Goal: Task Accomplishment & Management: Manage account settings

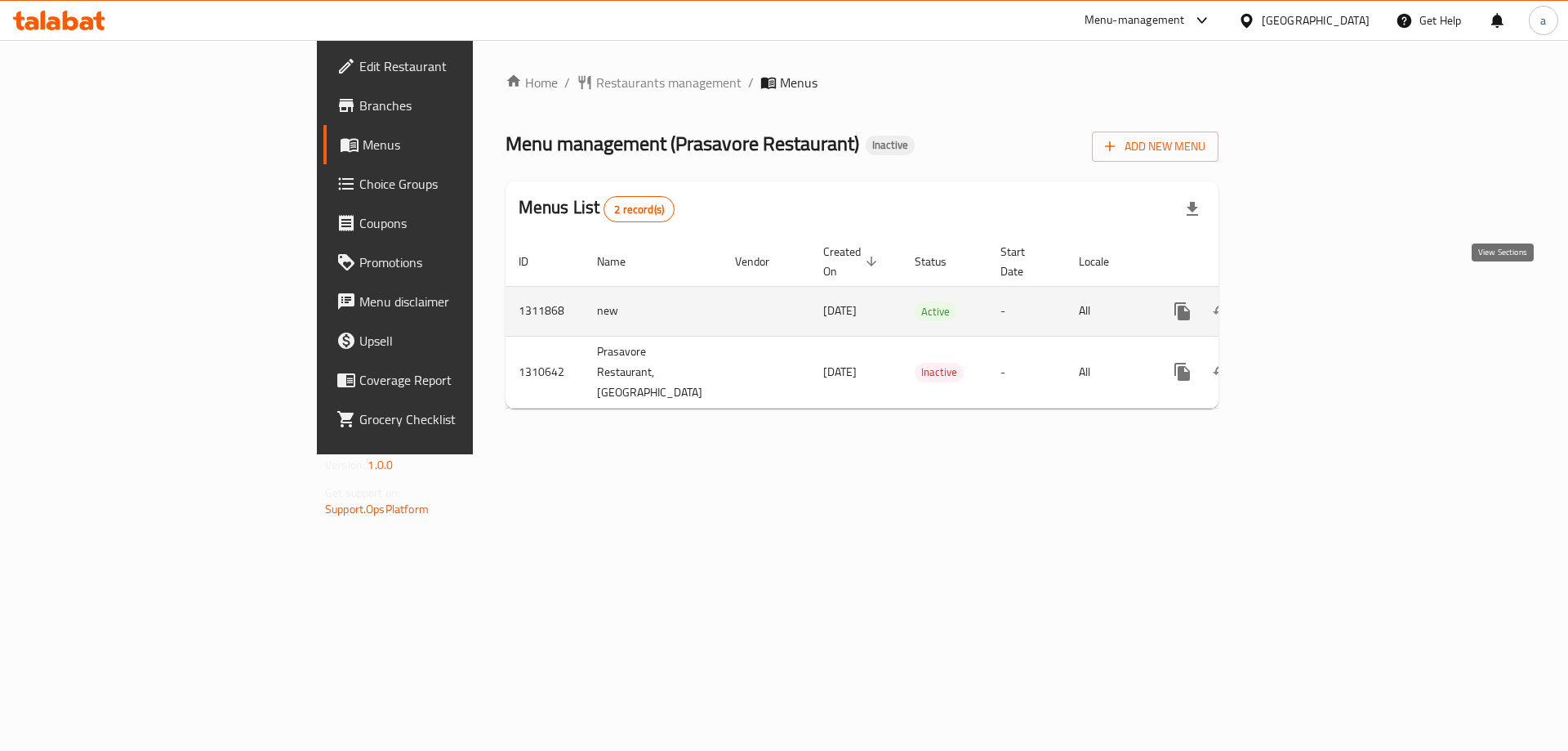
click at [1307, 304] on icon "enhanced table" at bounding box center [1300, 311] width 15 height 15
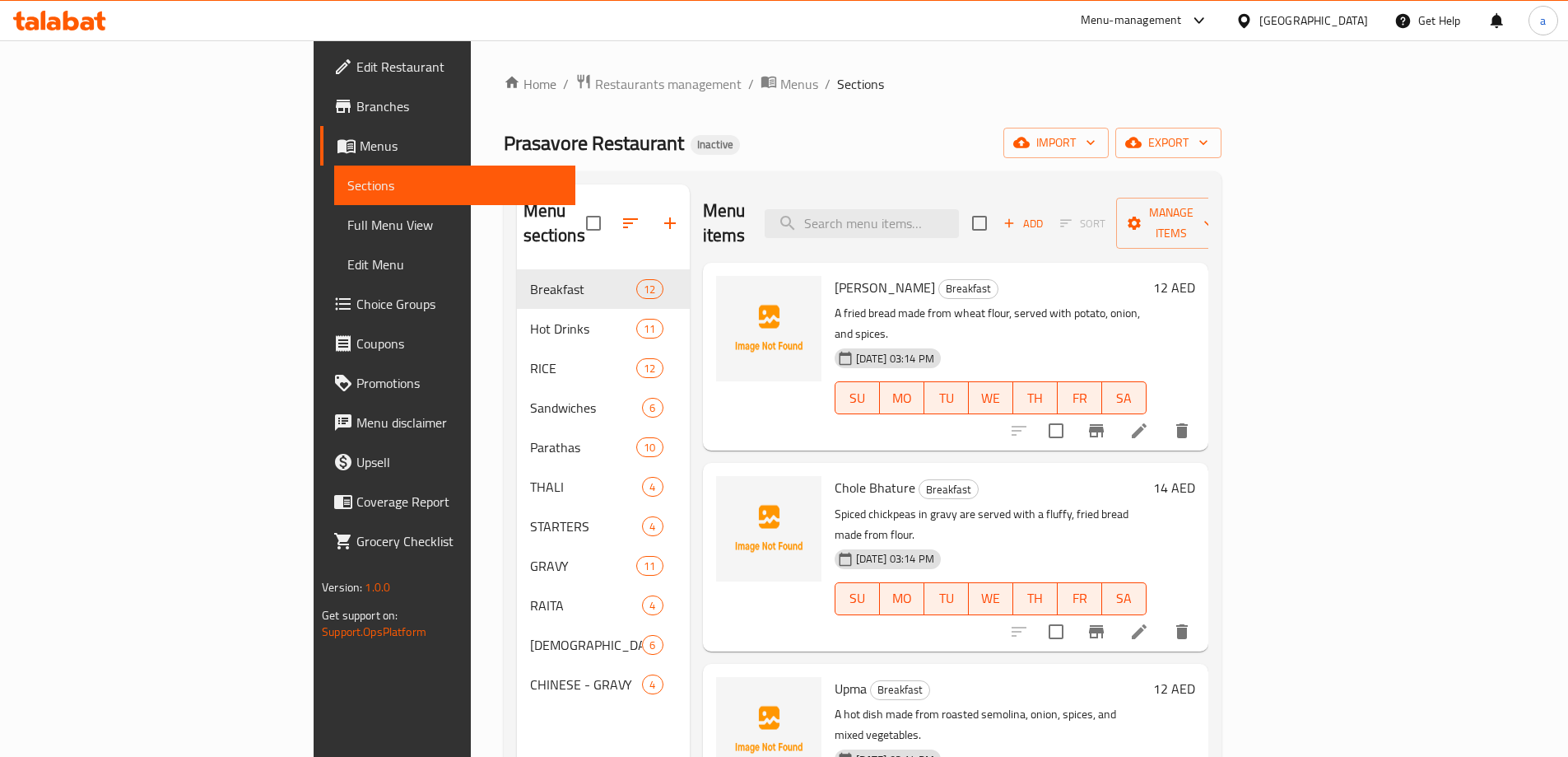
click at [1147, 476] on h6 "Chole Bhature Breakfast" at bounding box center [991, 487] width 312 height 23
click at [1147, 504] on p "Spiced chickpeas in gravy are served with a fluffy, fried bread made from flour." at bounding box center [991, 524] width 312 height 41
click at [1147, 476] on h6 "Chole Bhature Breakfast" at bounding box center [991, 487] width 312 height 23
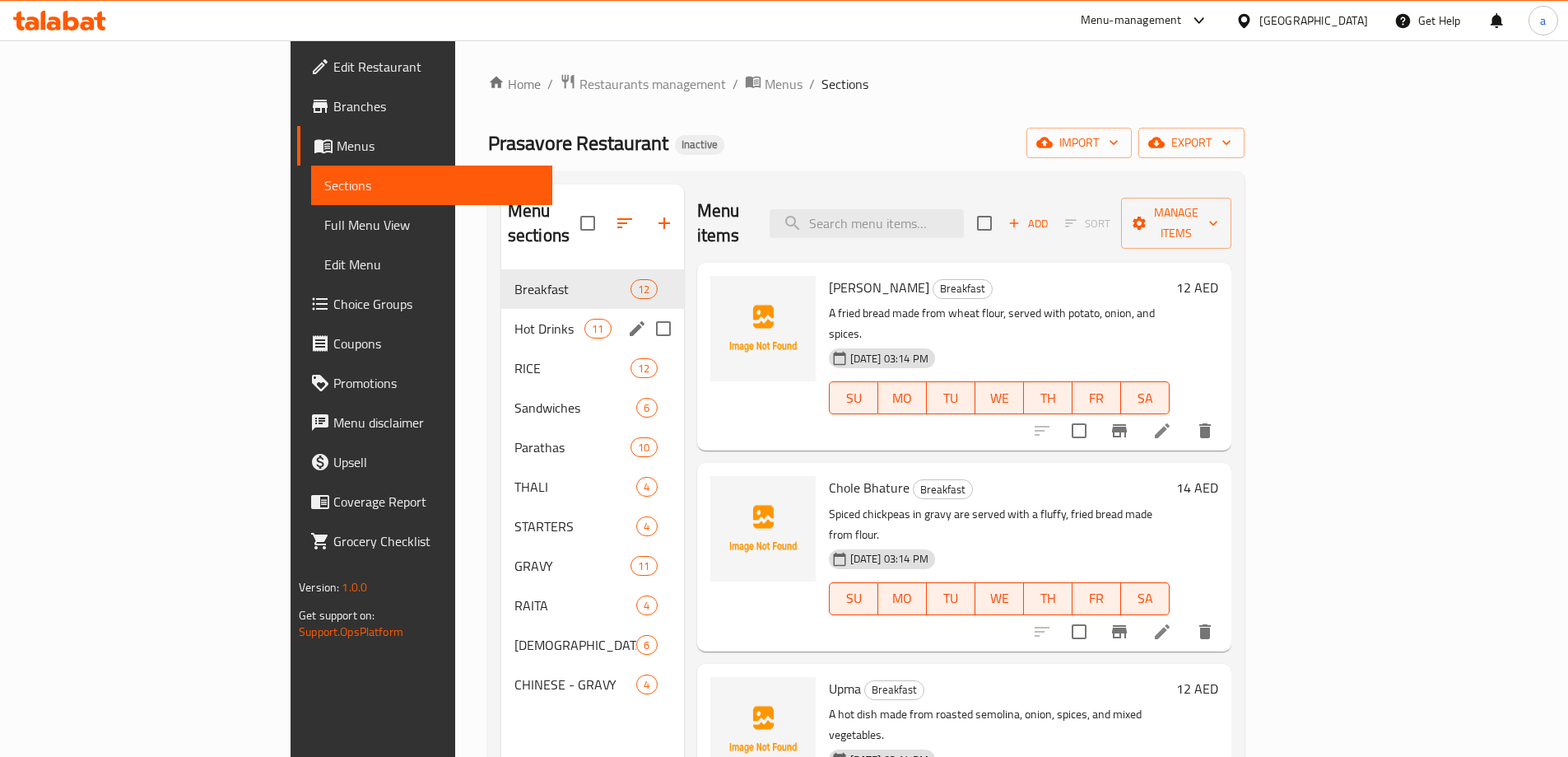
drag, startPoint x: 592, startPoint y: 286, endPoint x: 590, endPoint y: 374, distance: 88.0
click at [646, 311] on input "Menu sections" at bounding box center [663, 328] width 34 height 34
checkbox input "true"
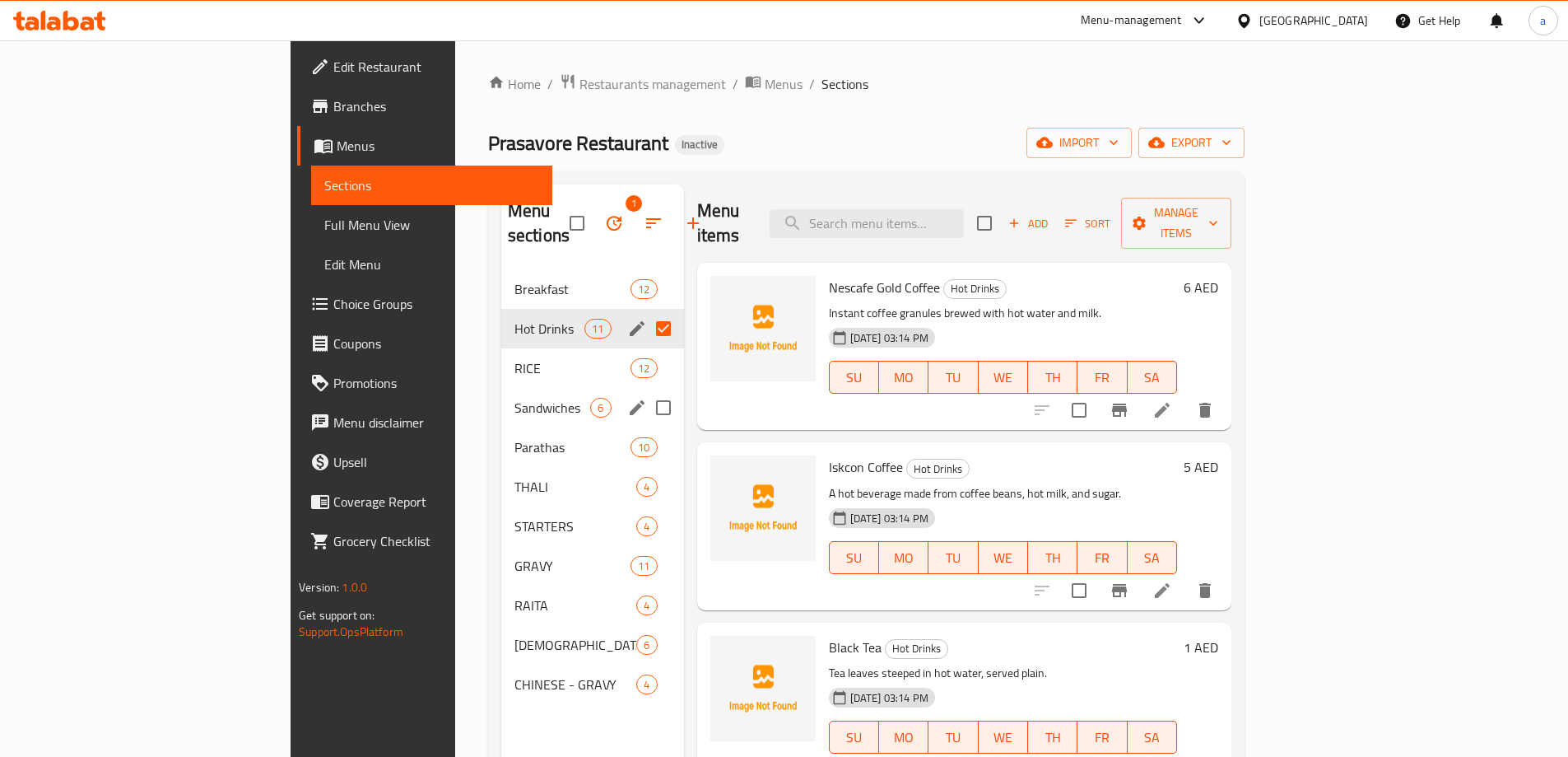
click at [646, 390] on input "Menu sections" at bounding box center [663, 407] width 34 height 34
checkbox input "true"
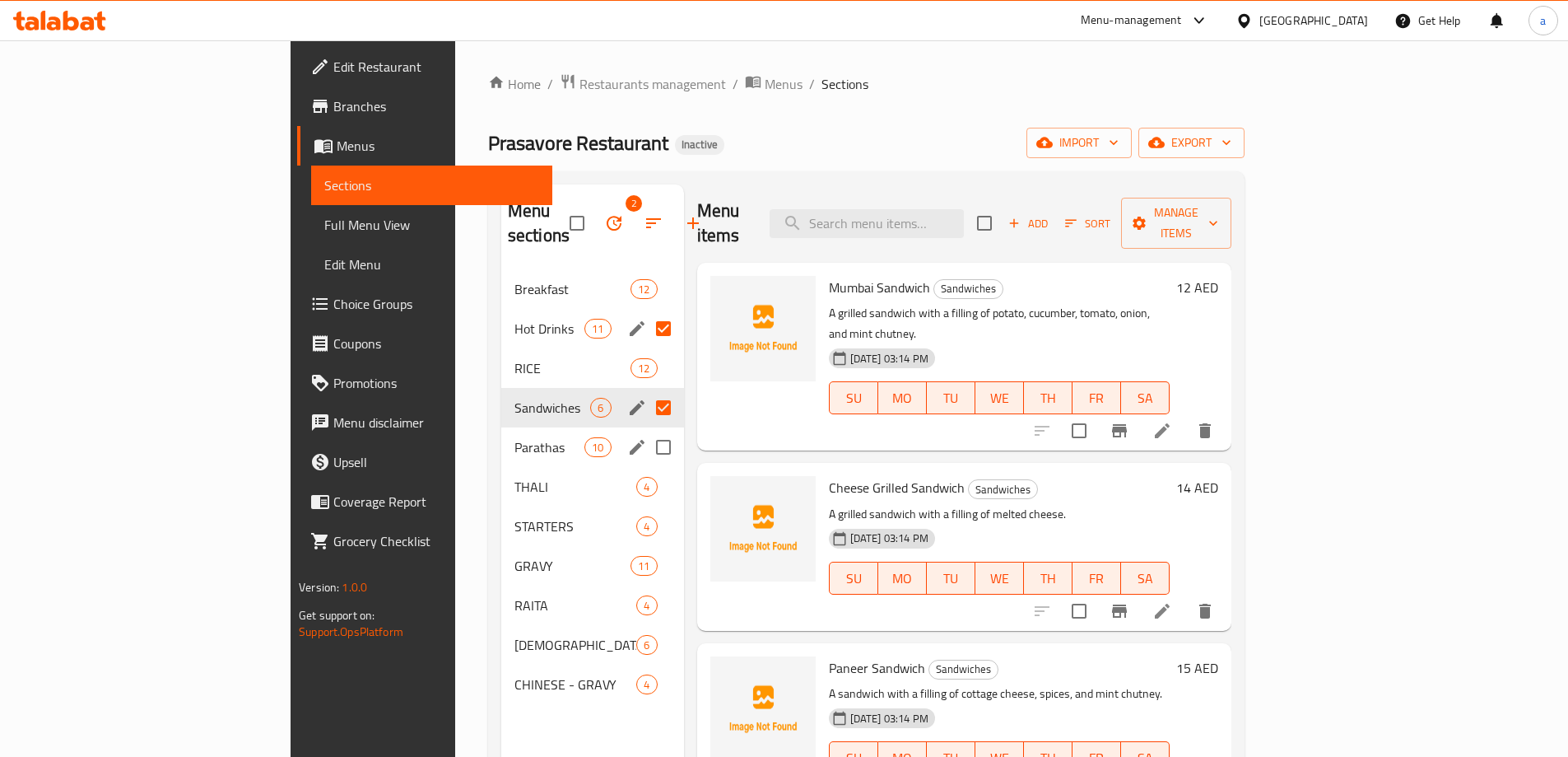
click at [646, 430] on input "Menu sections" at bounding box center [663, 447] width 34 height 34
checkbox input "true"
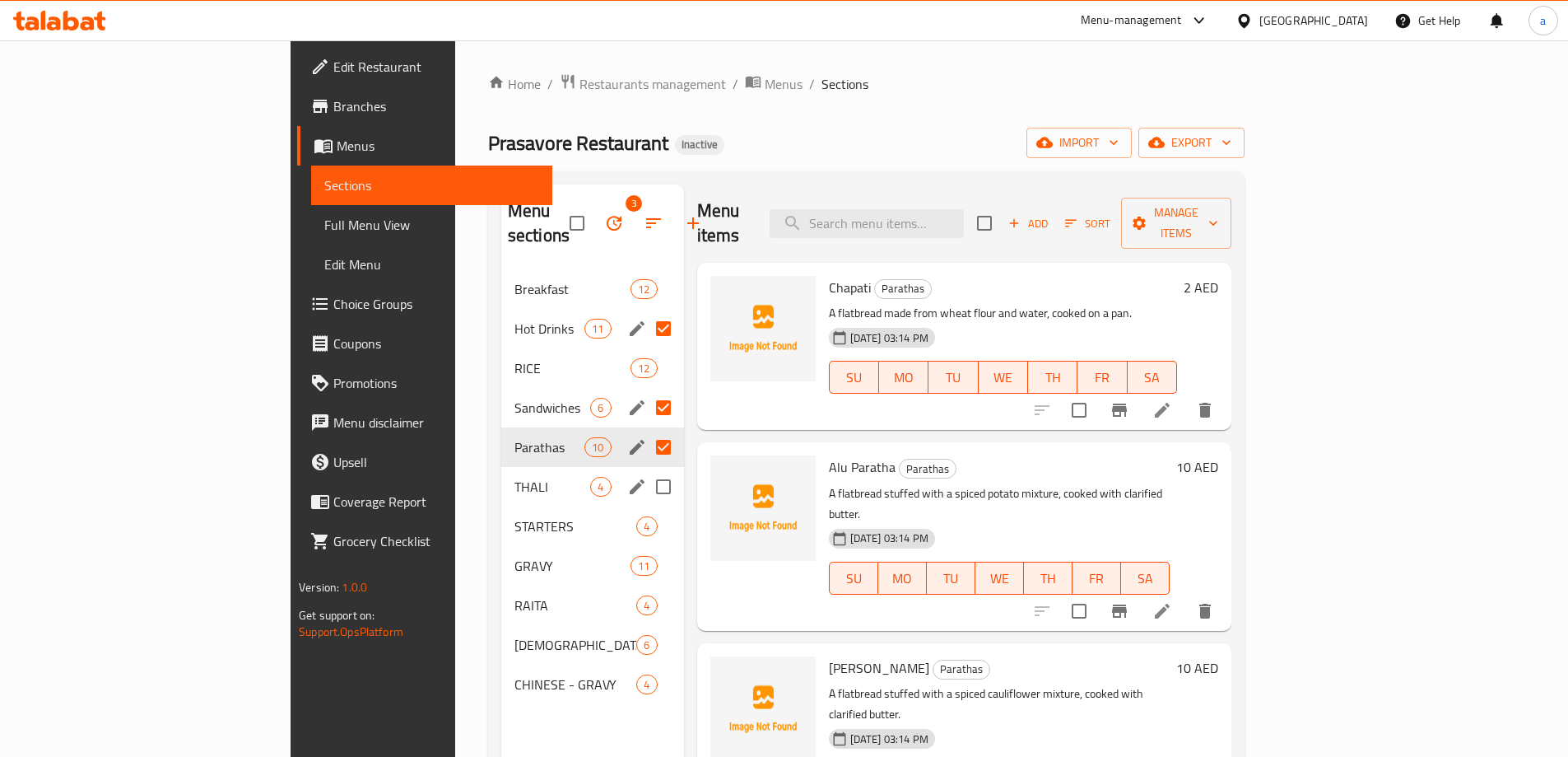
click at [646, 470] on input "Menu sections" at bounding box center [663, 486] width 34 height 34
checkbox input "true"
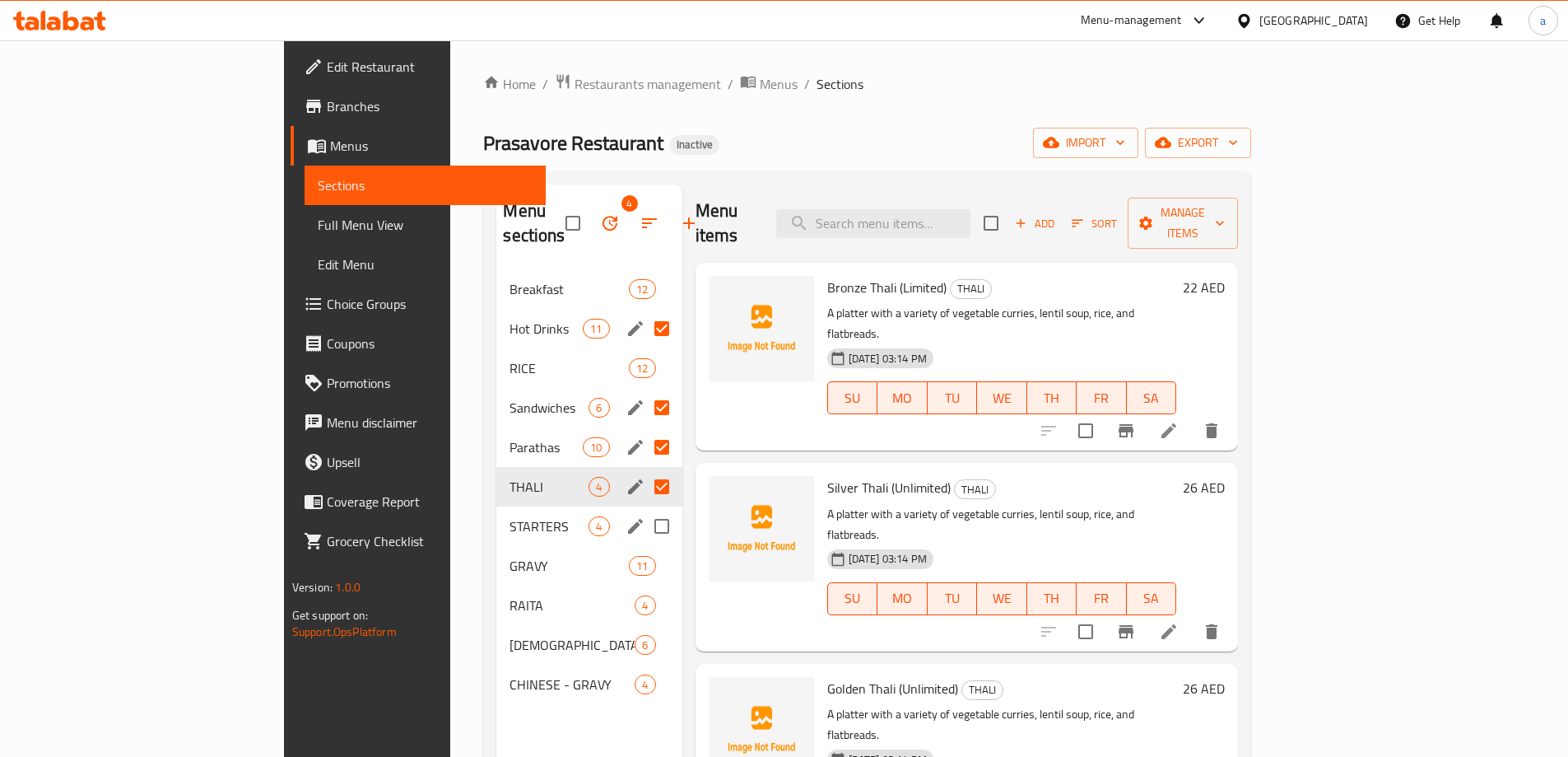
click at [645, 509] on input "Menu sections" at bounding box center [661, 526] width 34 height 34
checkbox input "true"
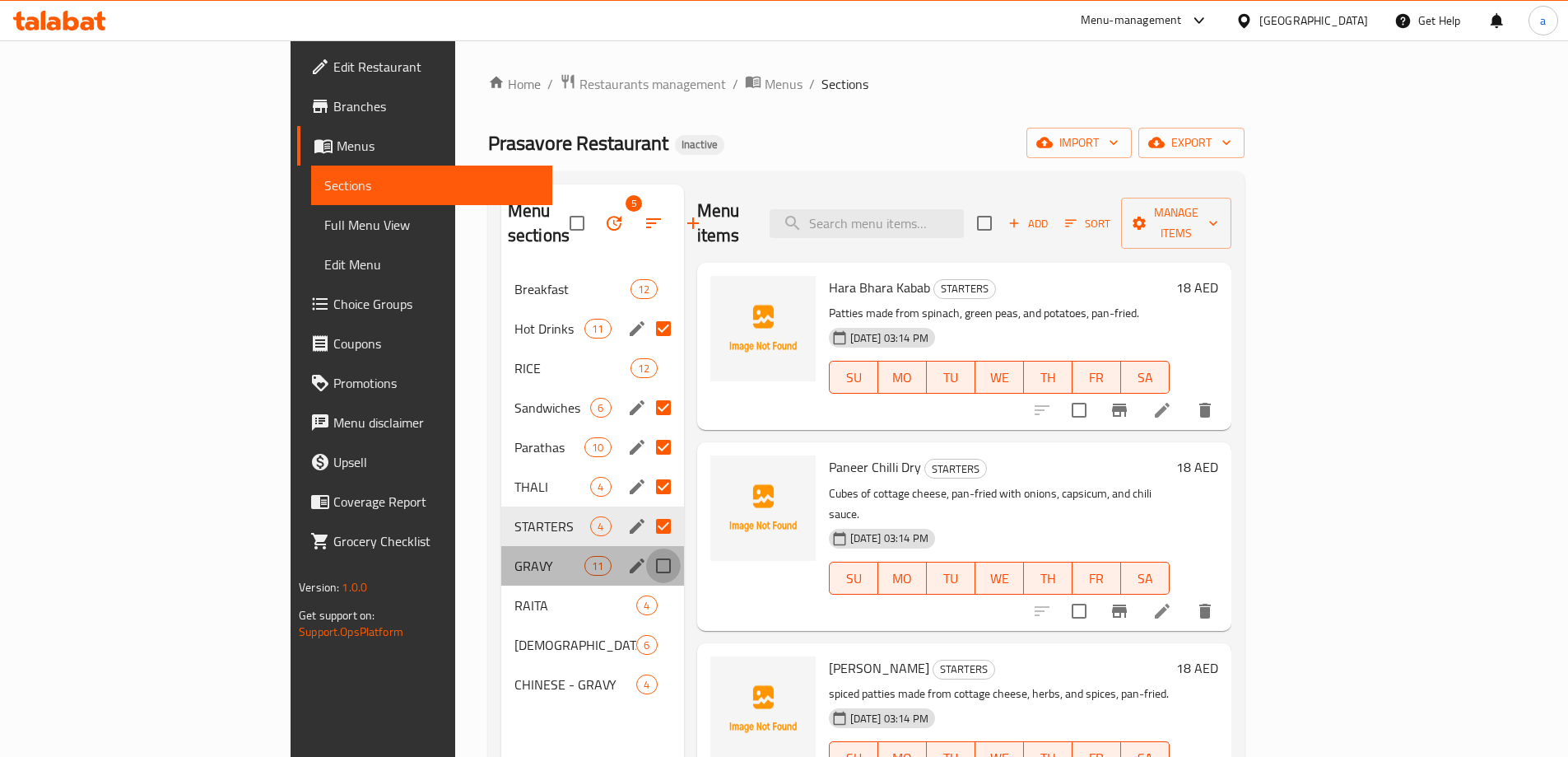
click at [646, 548] on input "Menu sections" at bounding box center [663, 565] width 34 height 34
checkbox input "true"
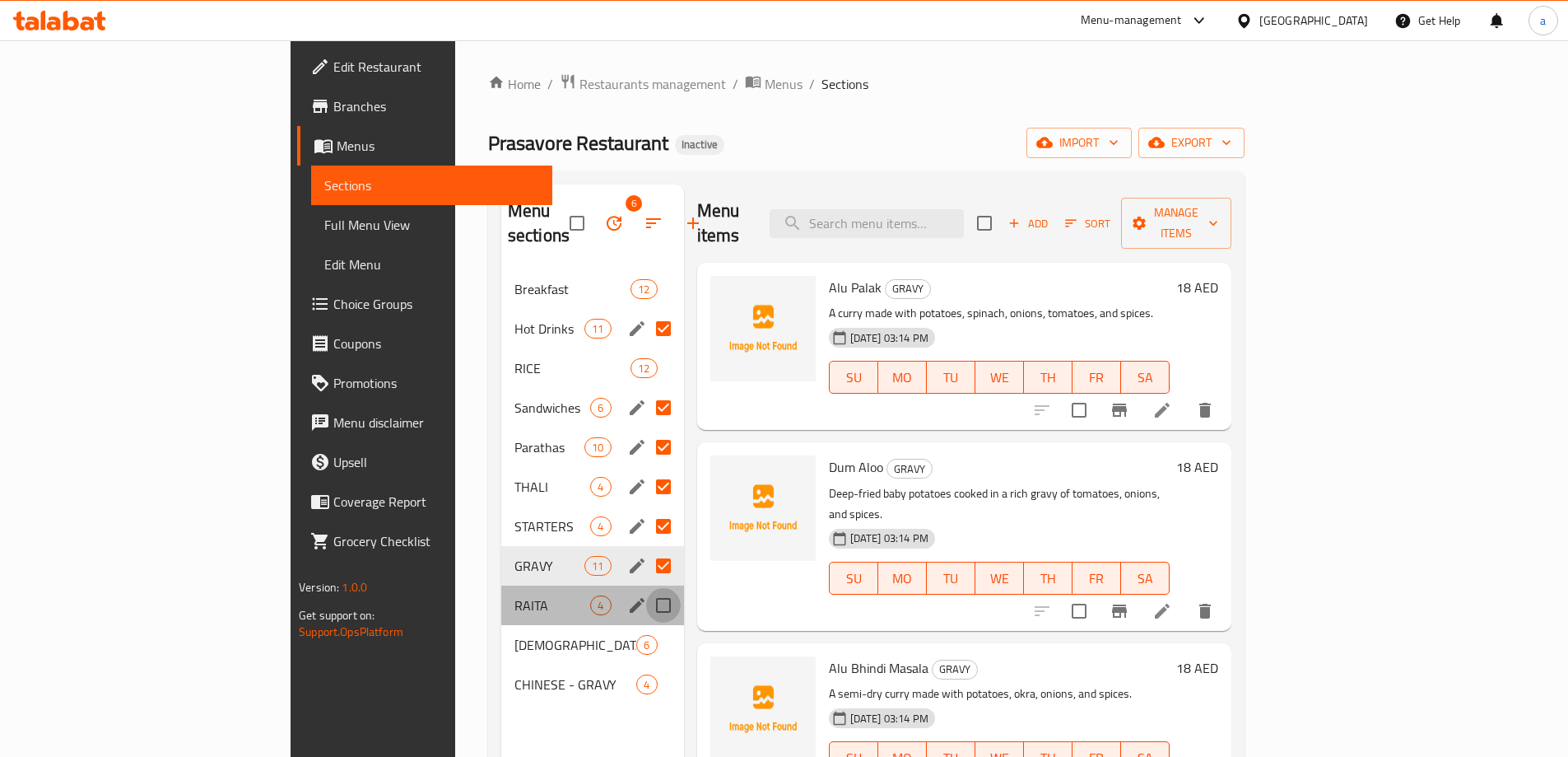
click at [646, 588] on input "Menu sections" at bounding box center [663, 605] width 34 height 34
checkbox input "true"
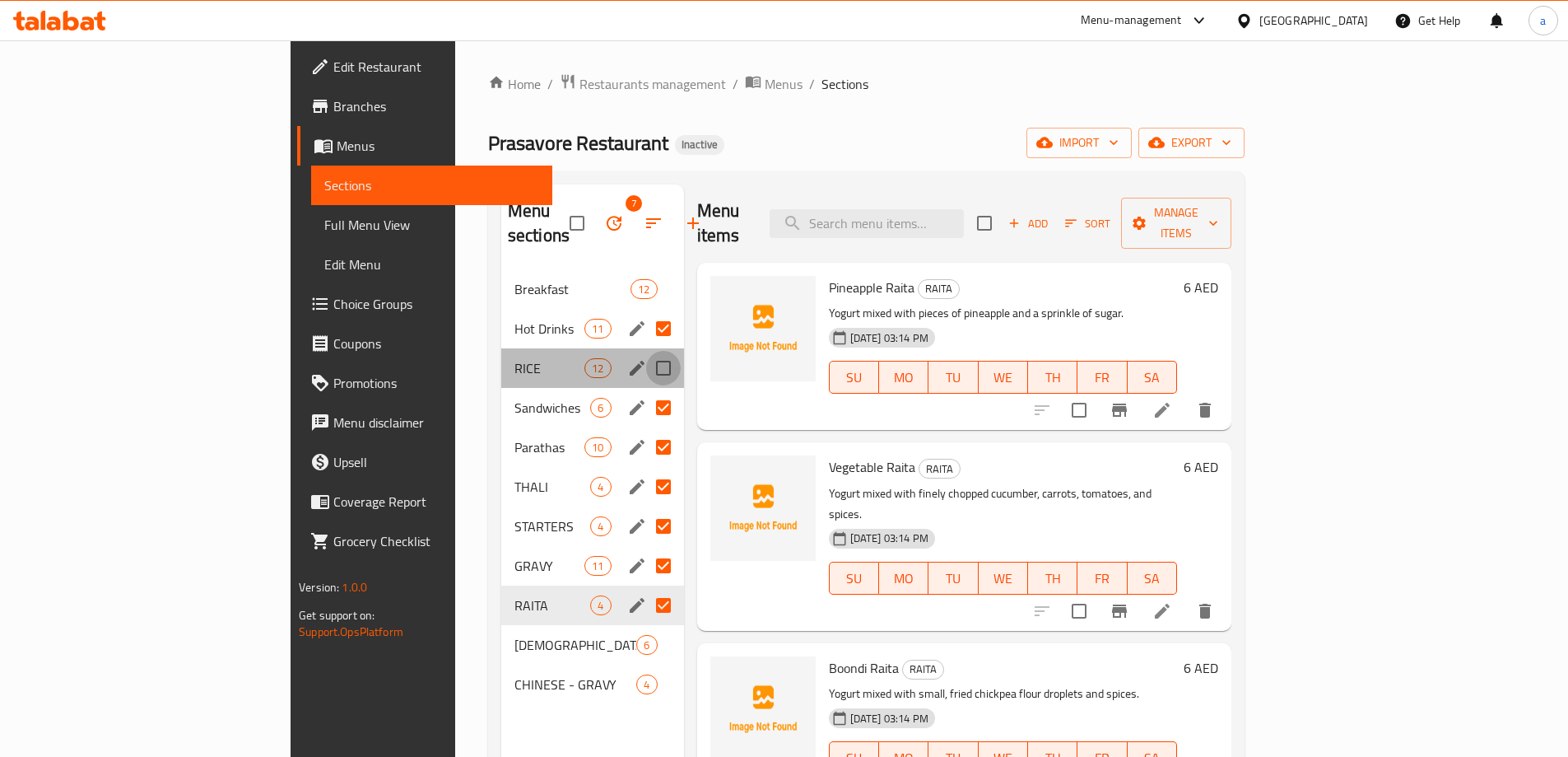
click at [646, 350] on input "Menu sections" at bounding box center [663, 367] width 34 height 34
checkbox input "true"
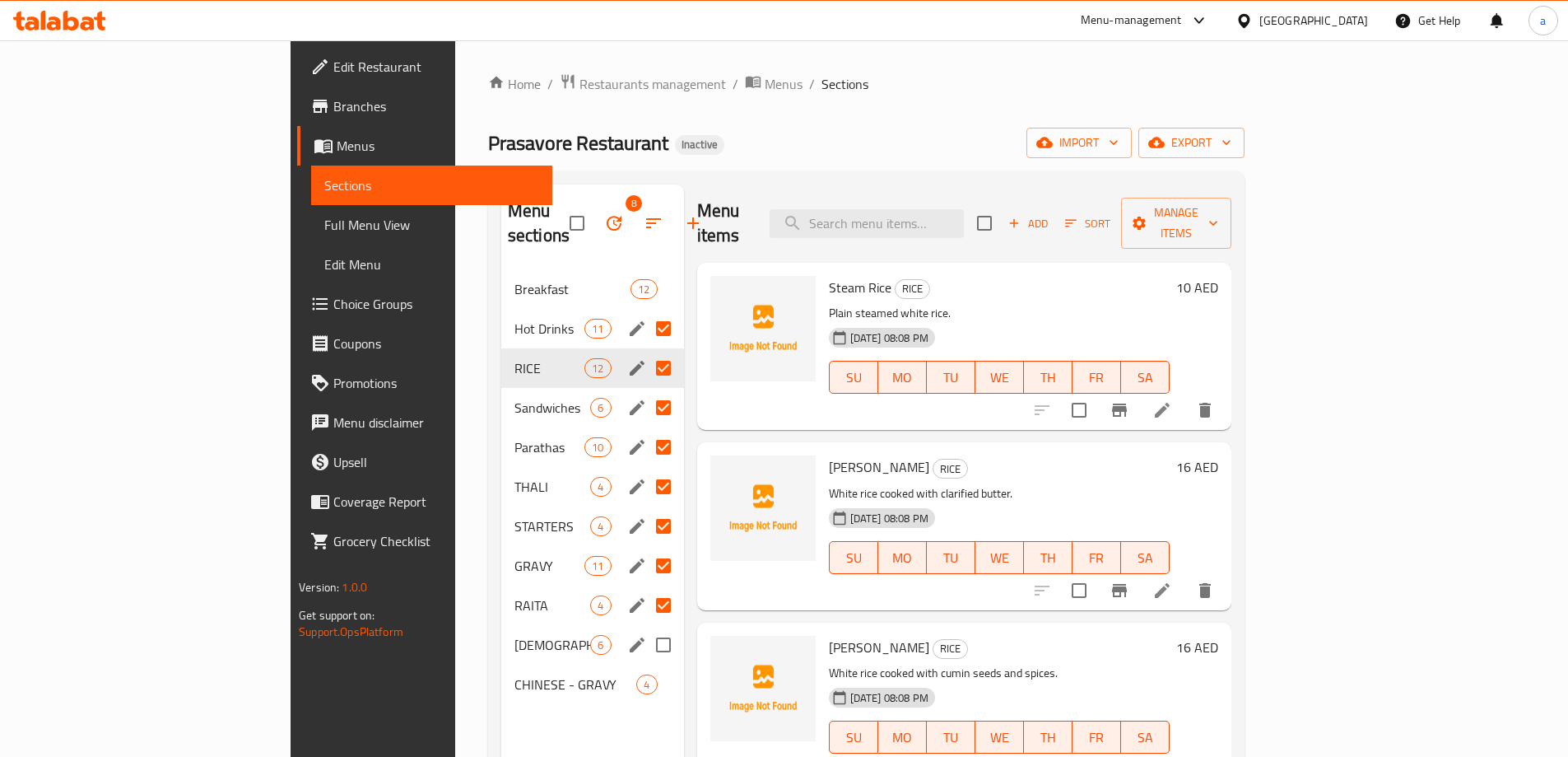
click at [646, 627] on input "Menu sections" at bounding box center [663, 644] width 34 height 34
checkbox input "true"
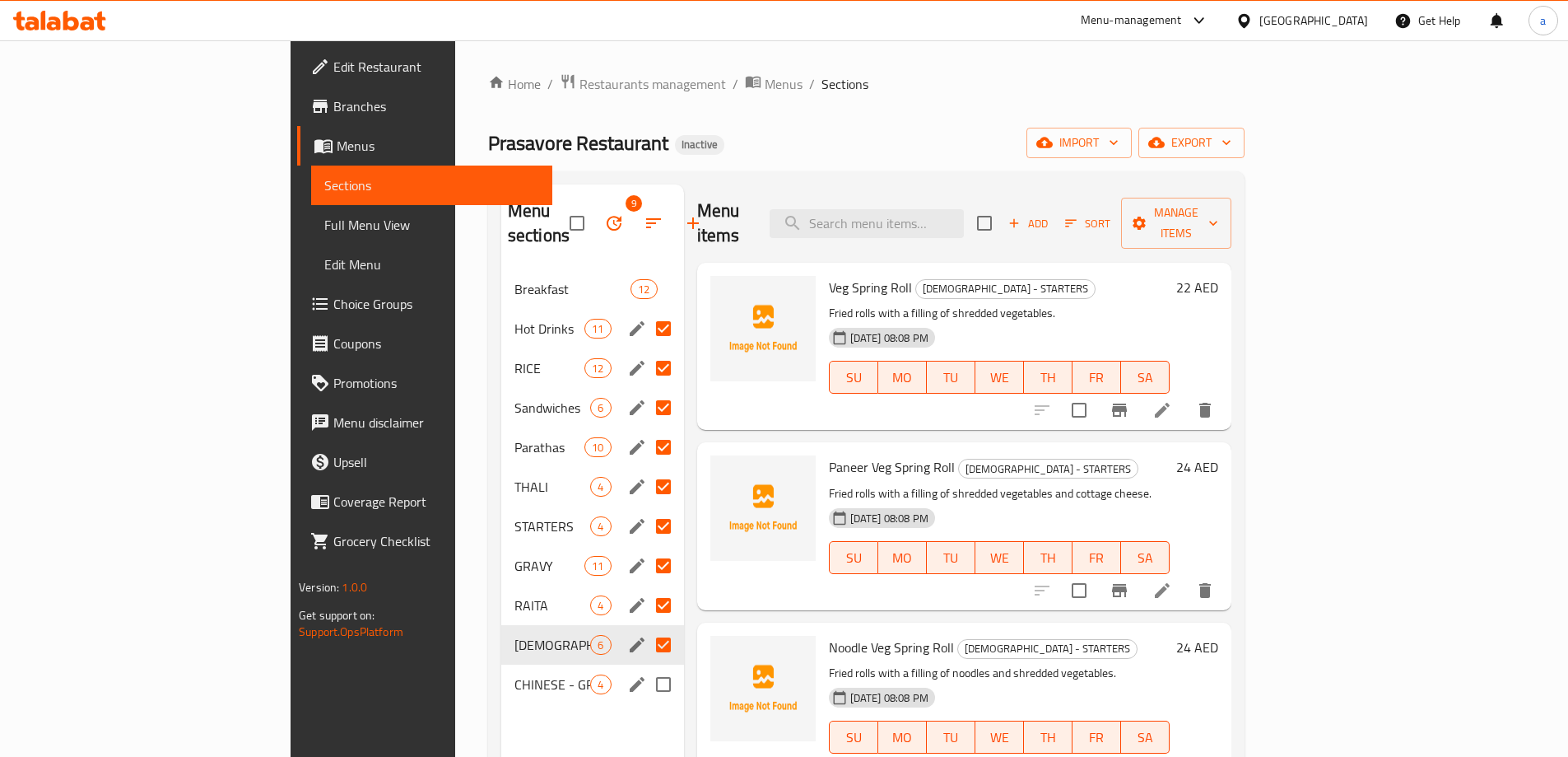
click at [646, 667] on input "Menu sections" at bounding box center [663, 683] width 34 height 34
checkbox input "true"
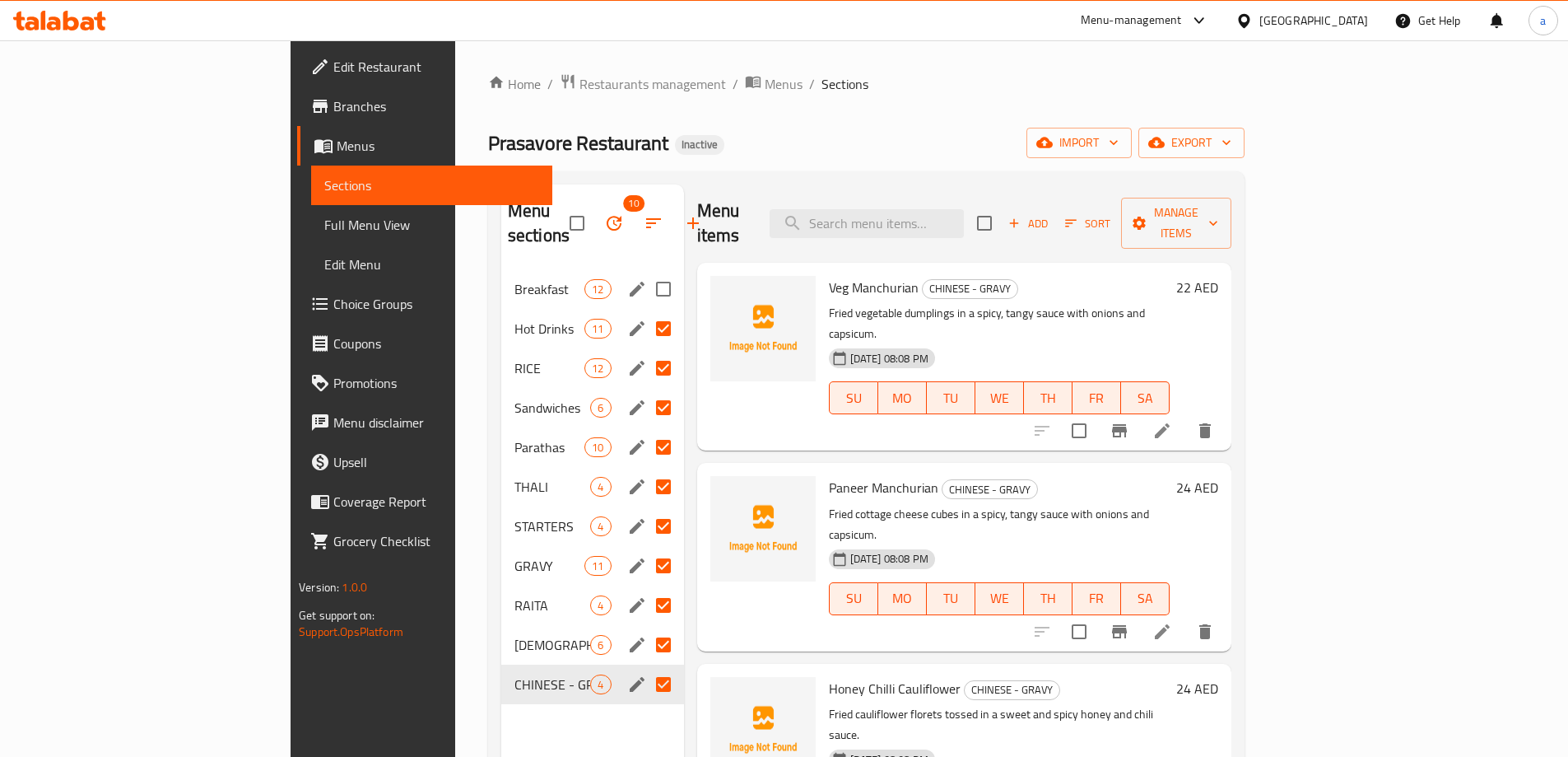
click at [646, 272] on input "Menu sections" at bounding box center [663, 288] width 34 height 34
checkbox input "true"
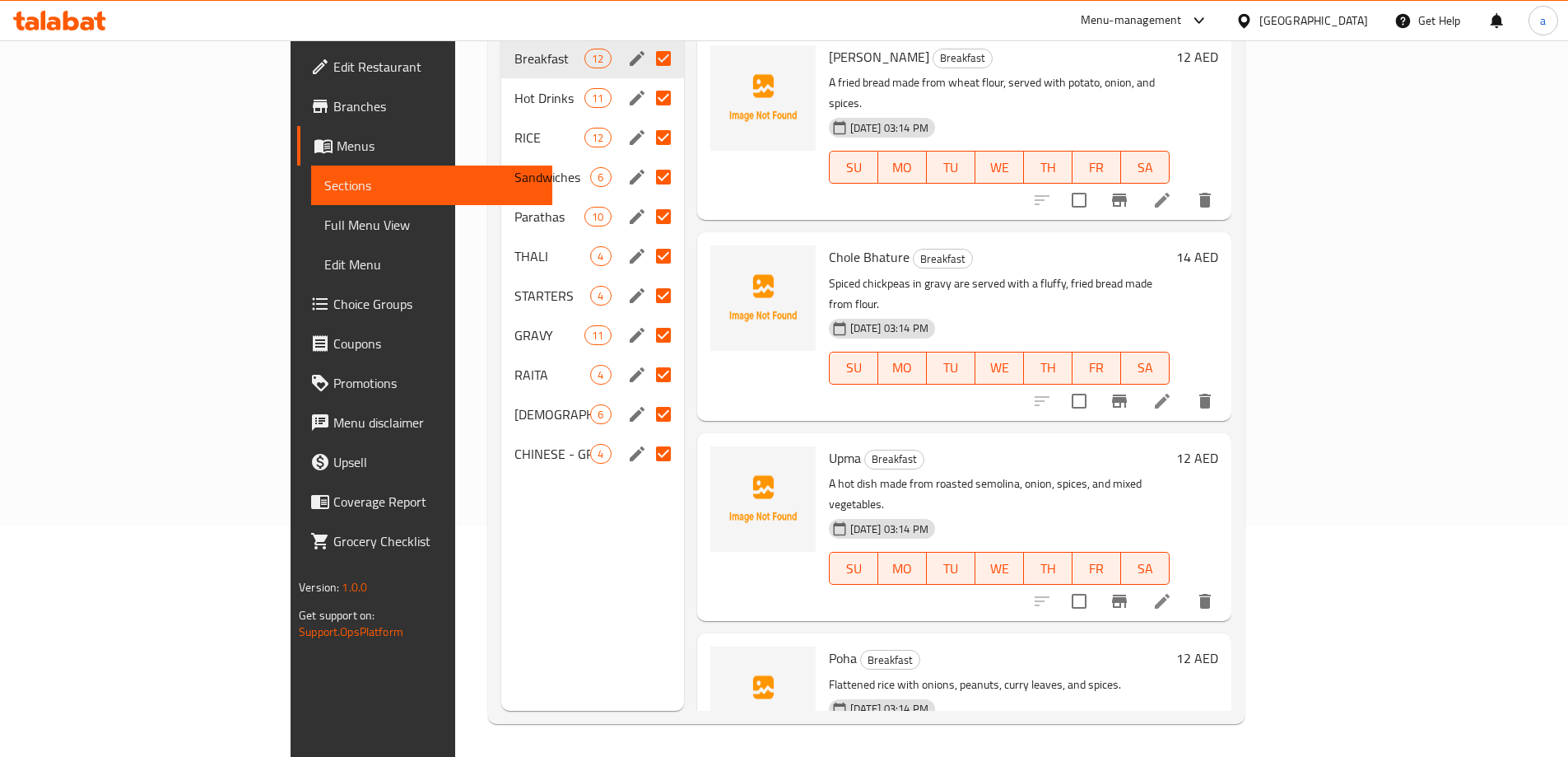
scroll to position [66, 0]
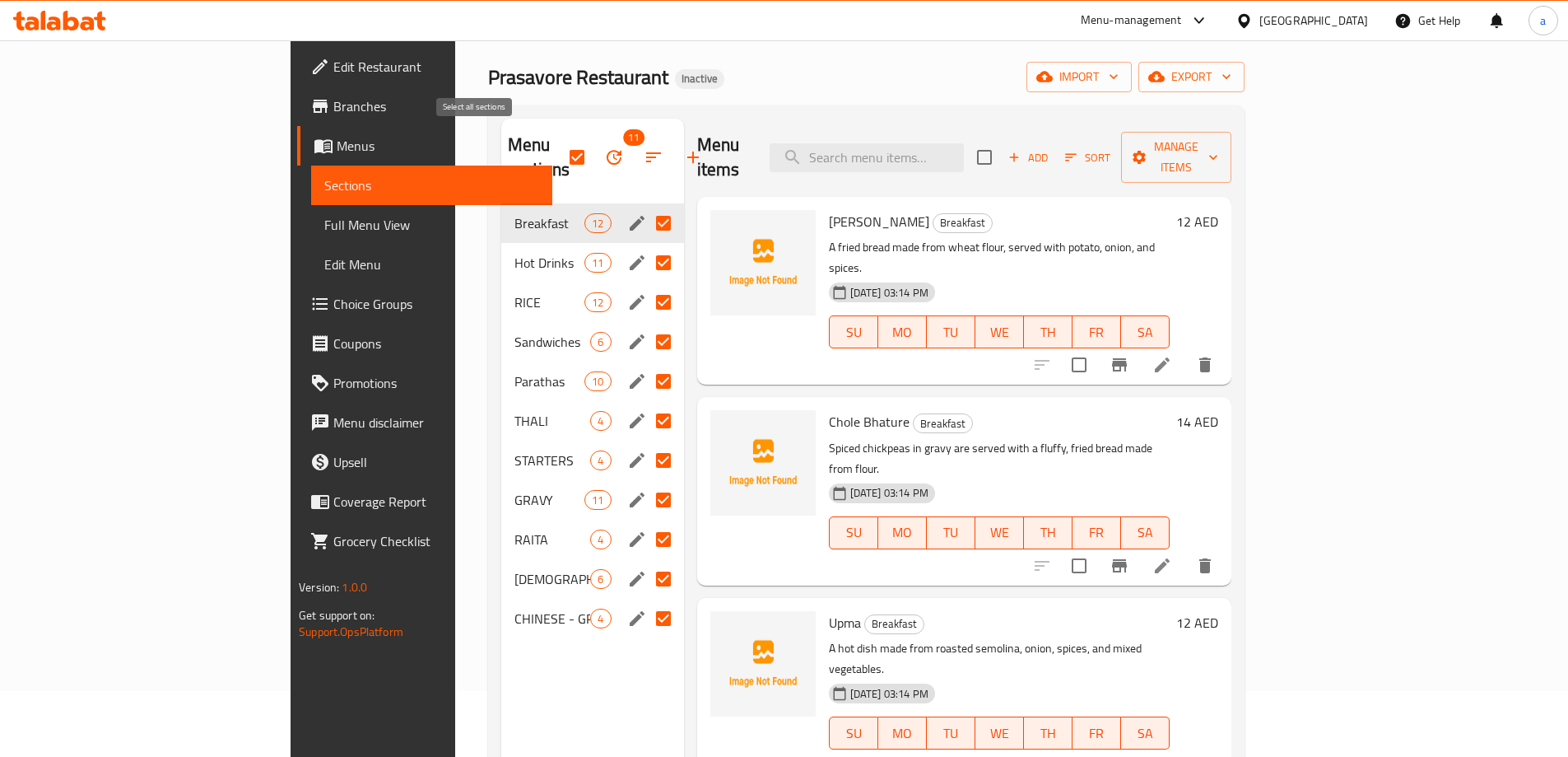
click at [560, 146] on input "checkbox" at bounding box center [576, 157] width 34 height 34
checkbox input "false"
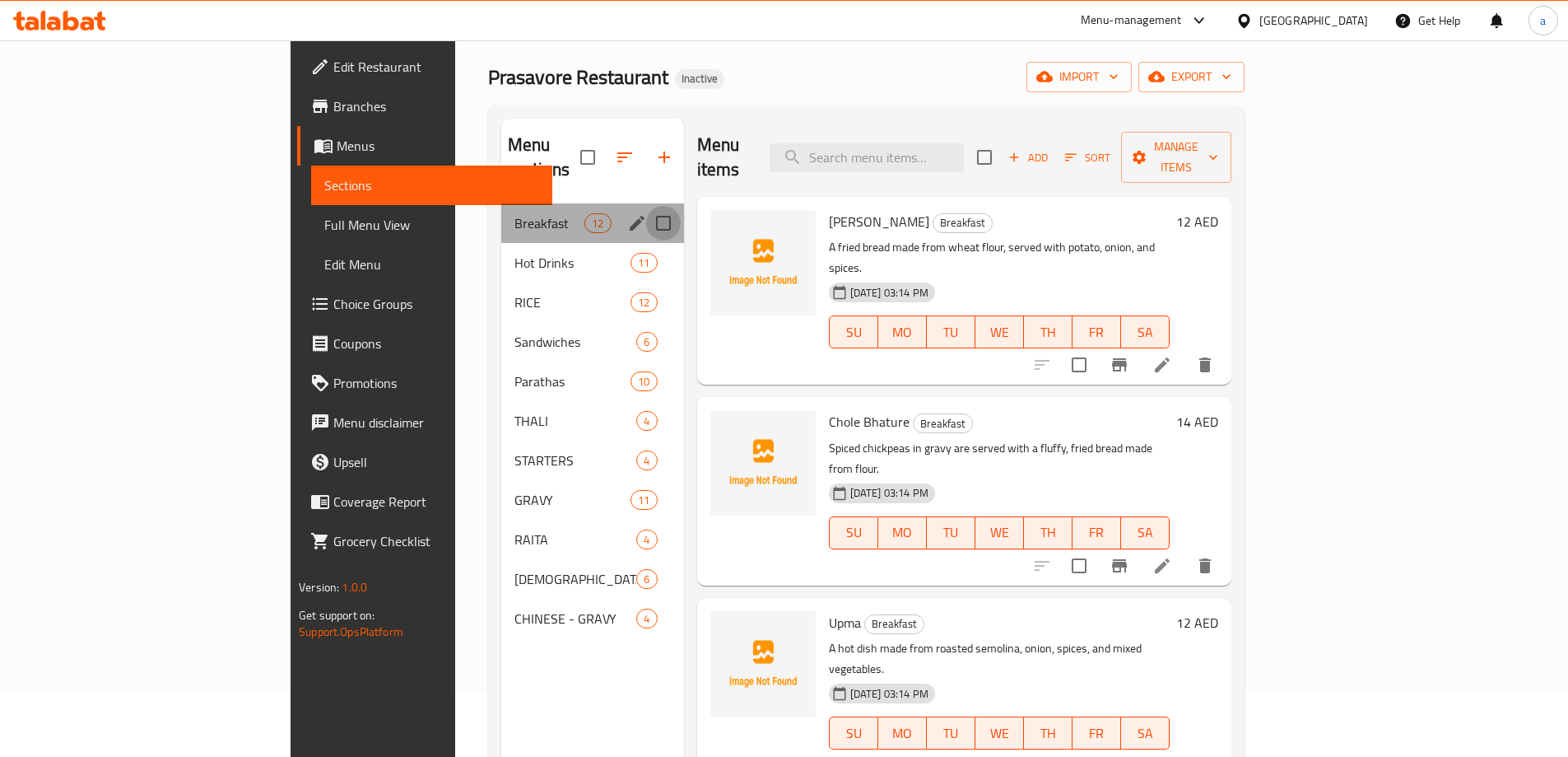
click at [646, 206] on input "Menu sections" at bounding box center [663, 223] width 34 height 34
checkbox input "true"
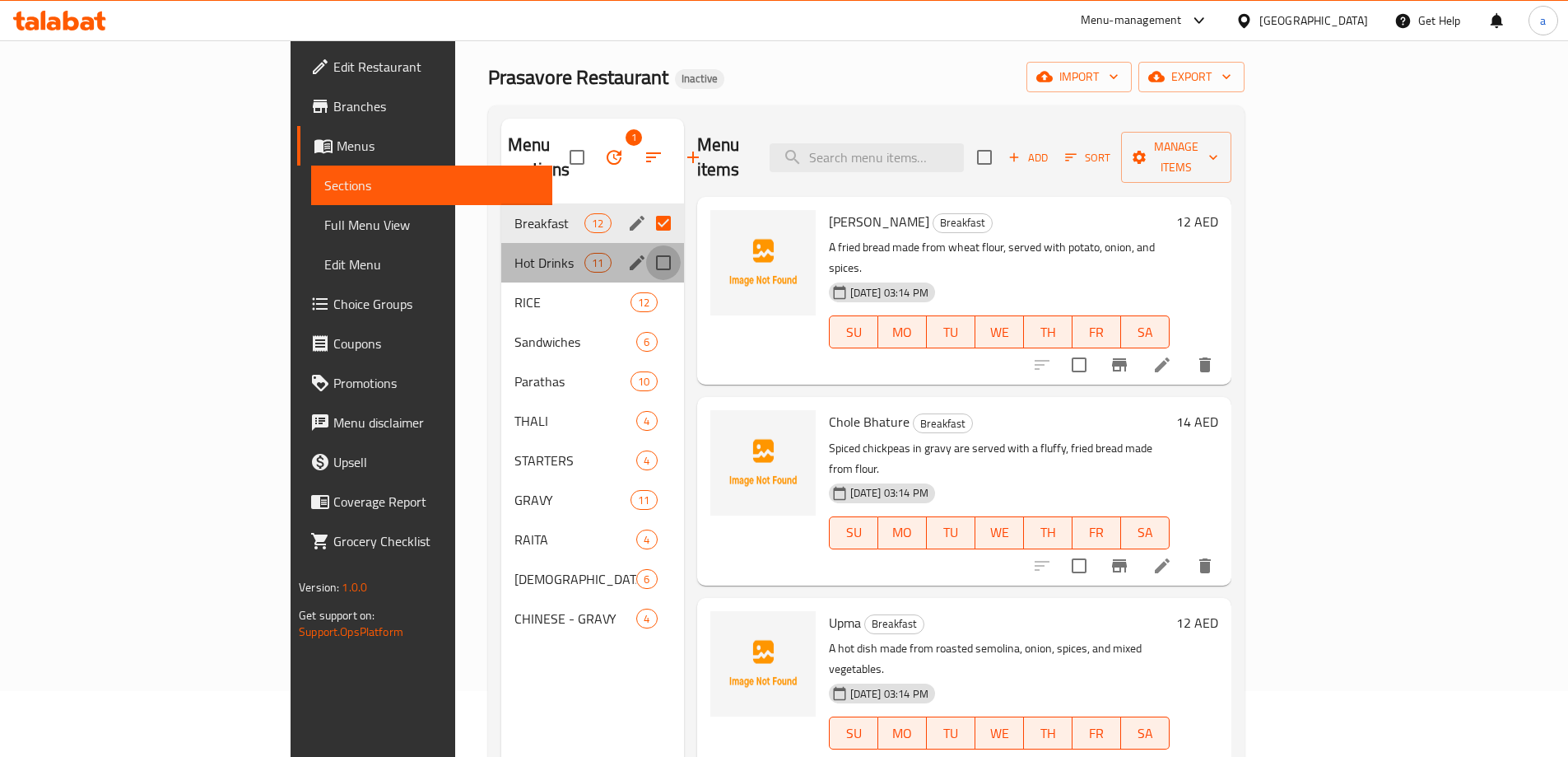
click at [646, 245] on input "Menu sections" at bounding box center [663, 262] width 34 height 34
checkbox input "true"
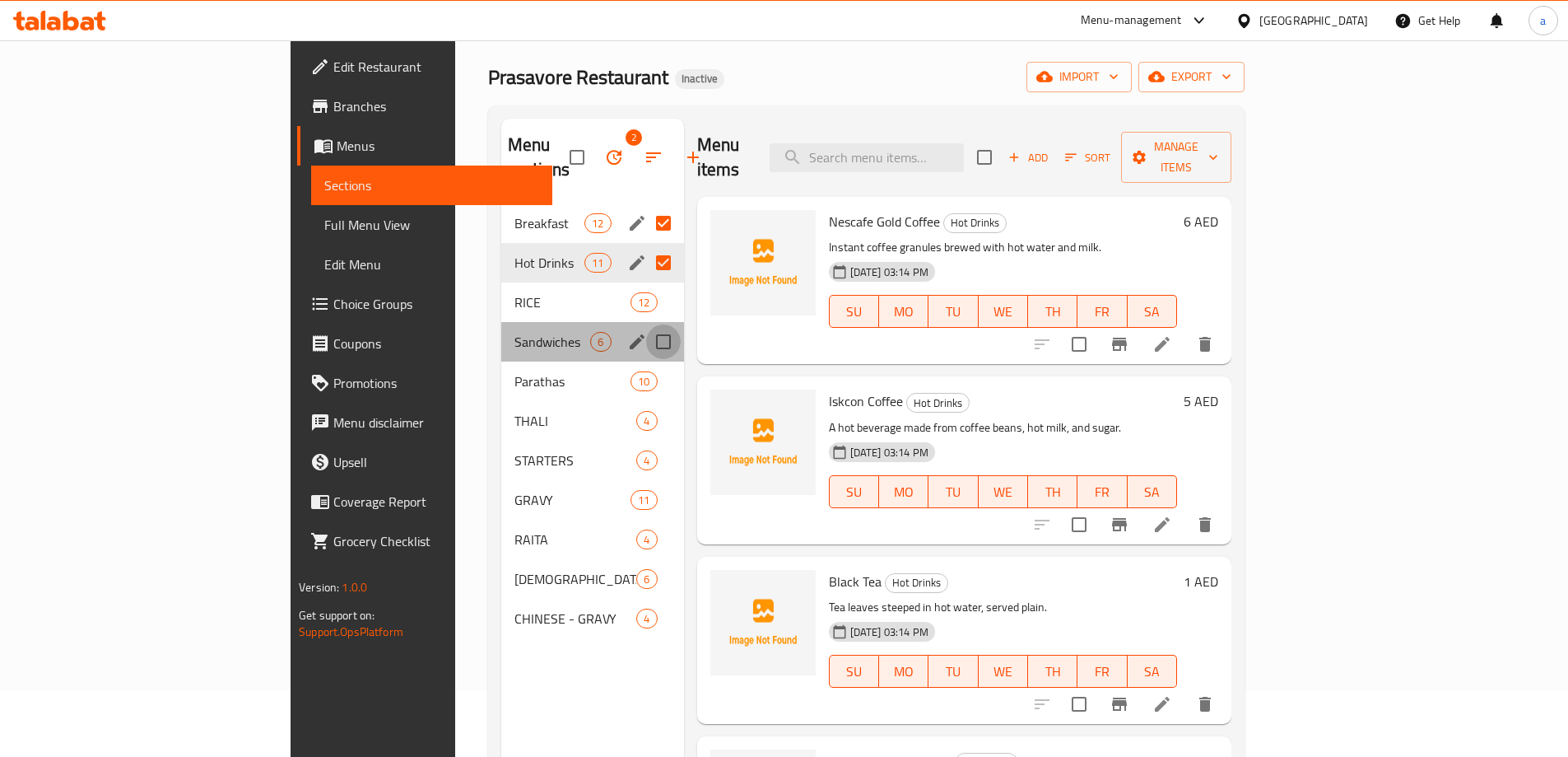
click at [646, 324] on input "Menu sections" at bounding box center [663, 341] width 34 height 34
checkbox input "true"
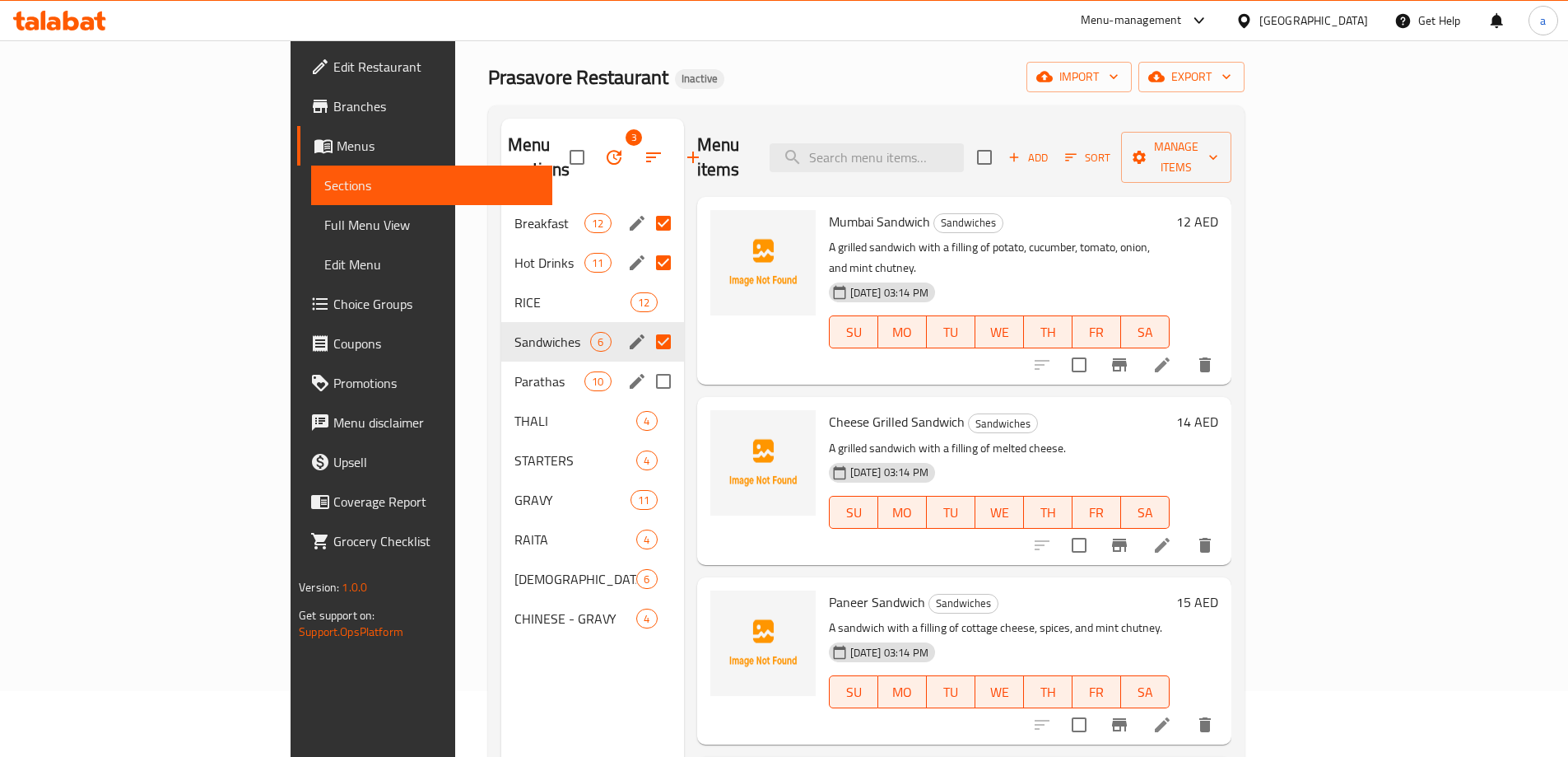
click at [646, 364] on input "Menu sections" at bounding box center [663, 380] width 34 height 34
checkbox input "true"
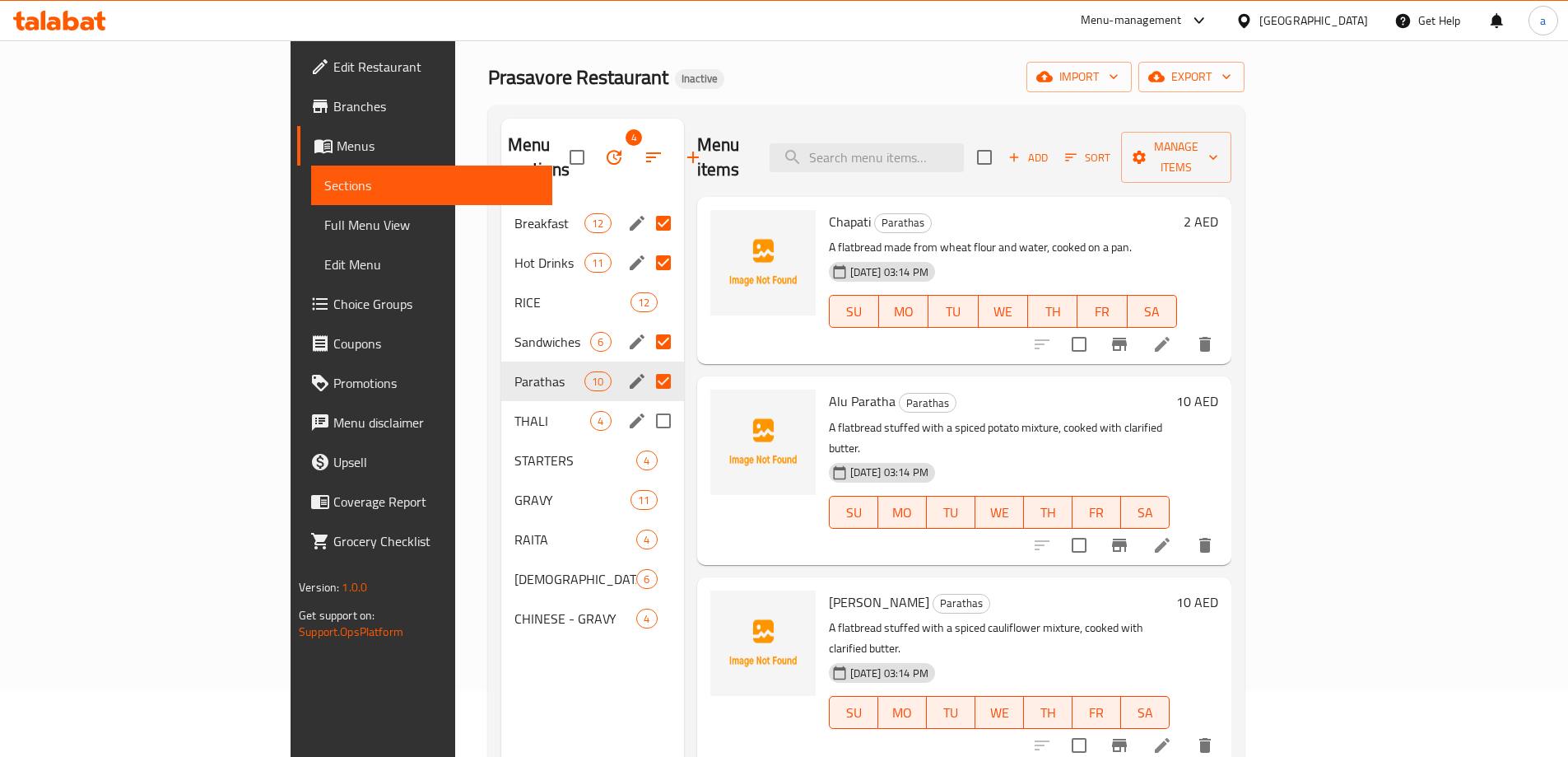
click at [646, 404] on input "Menu sections" at bounding box center [663, 421] width 34 height 34
checkbox input "true"
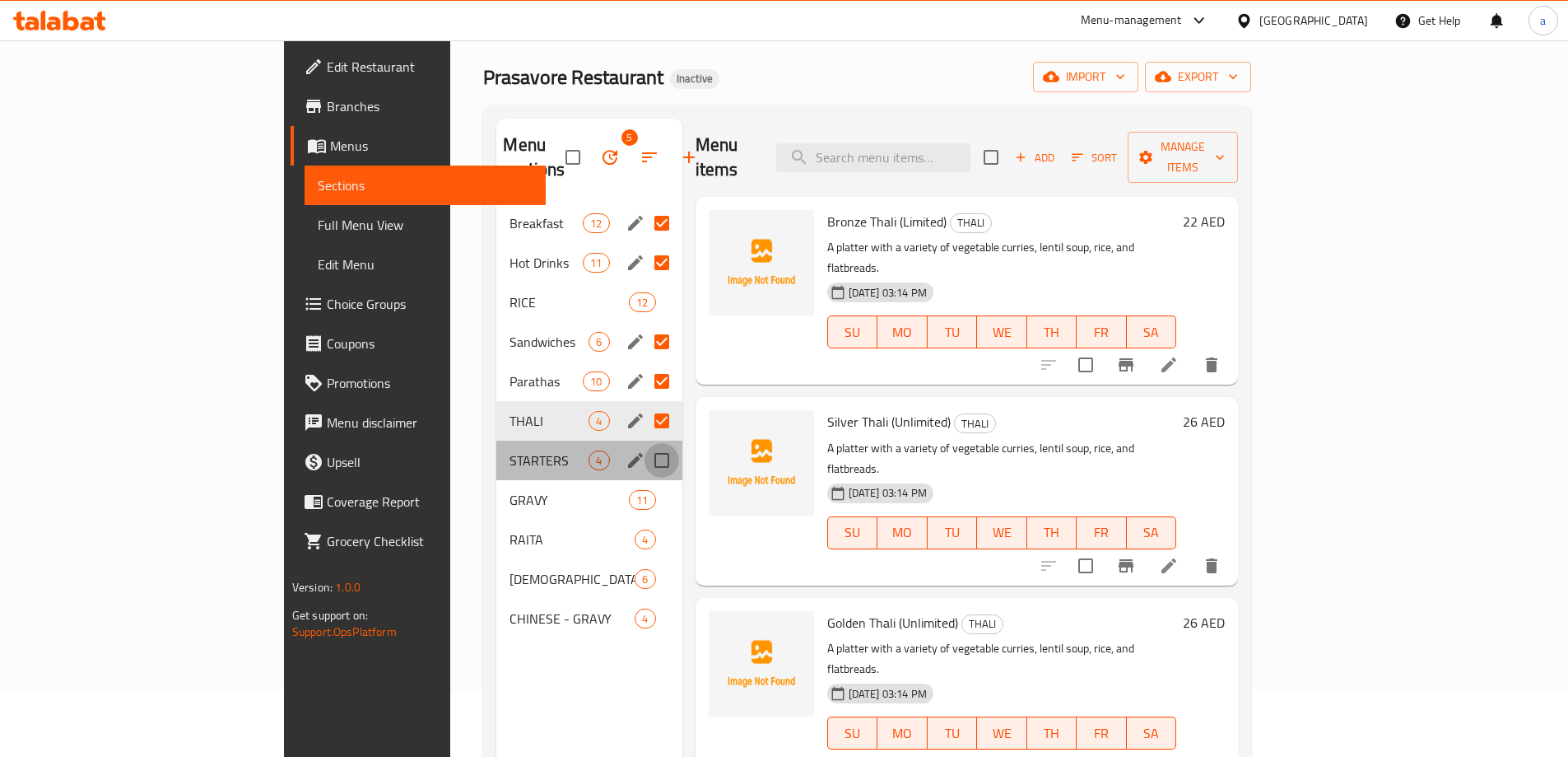
click at [645, 443] on input "Menu sections" at bounding box center [661, 460] width 34 height 34
checkbox input "true"
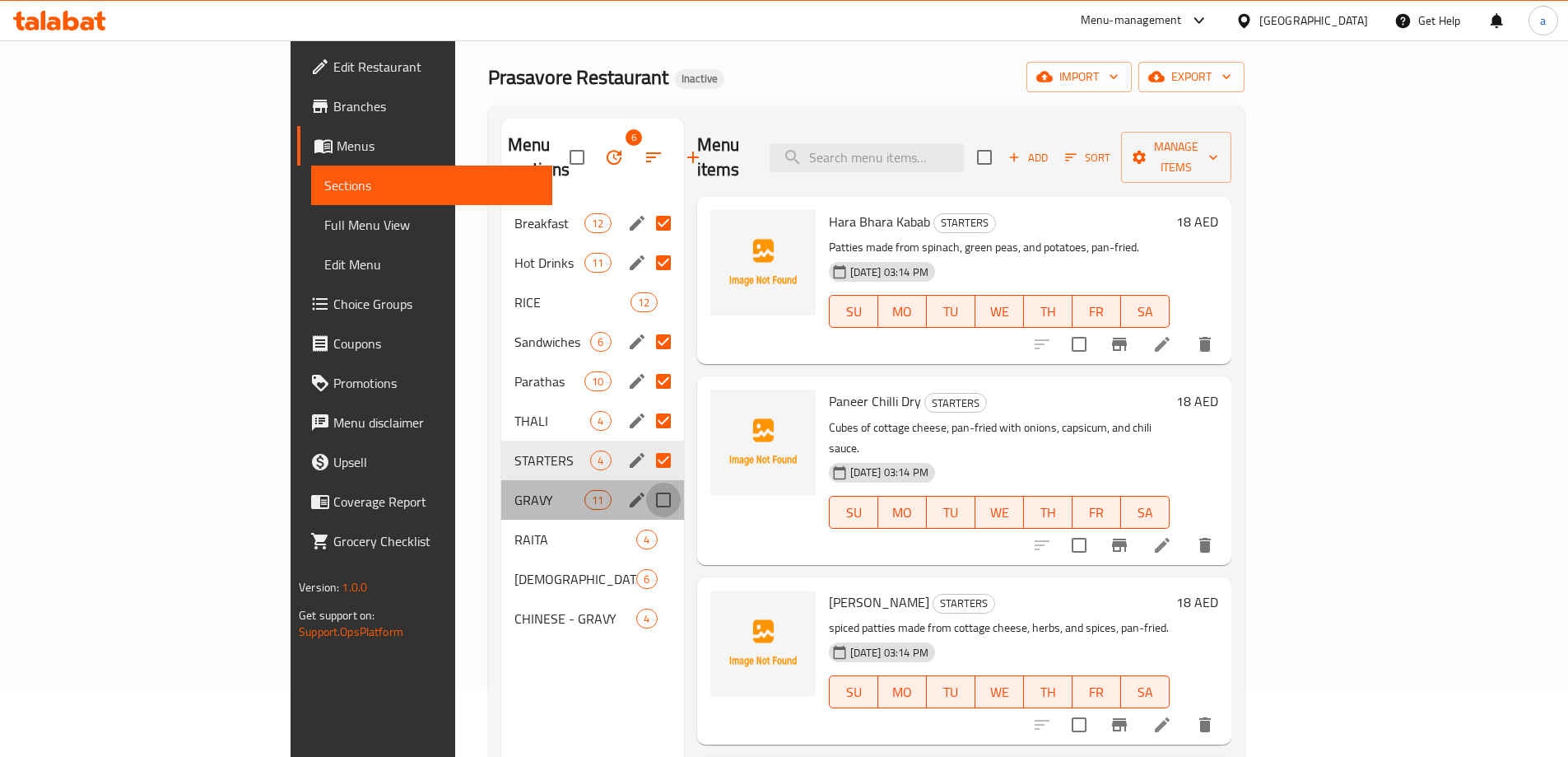
click at [646, 483] on input "Menu sections" at bounding box center [663, 499] width 34 height 34
checkbox input "true"
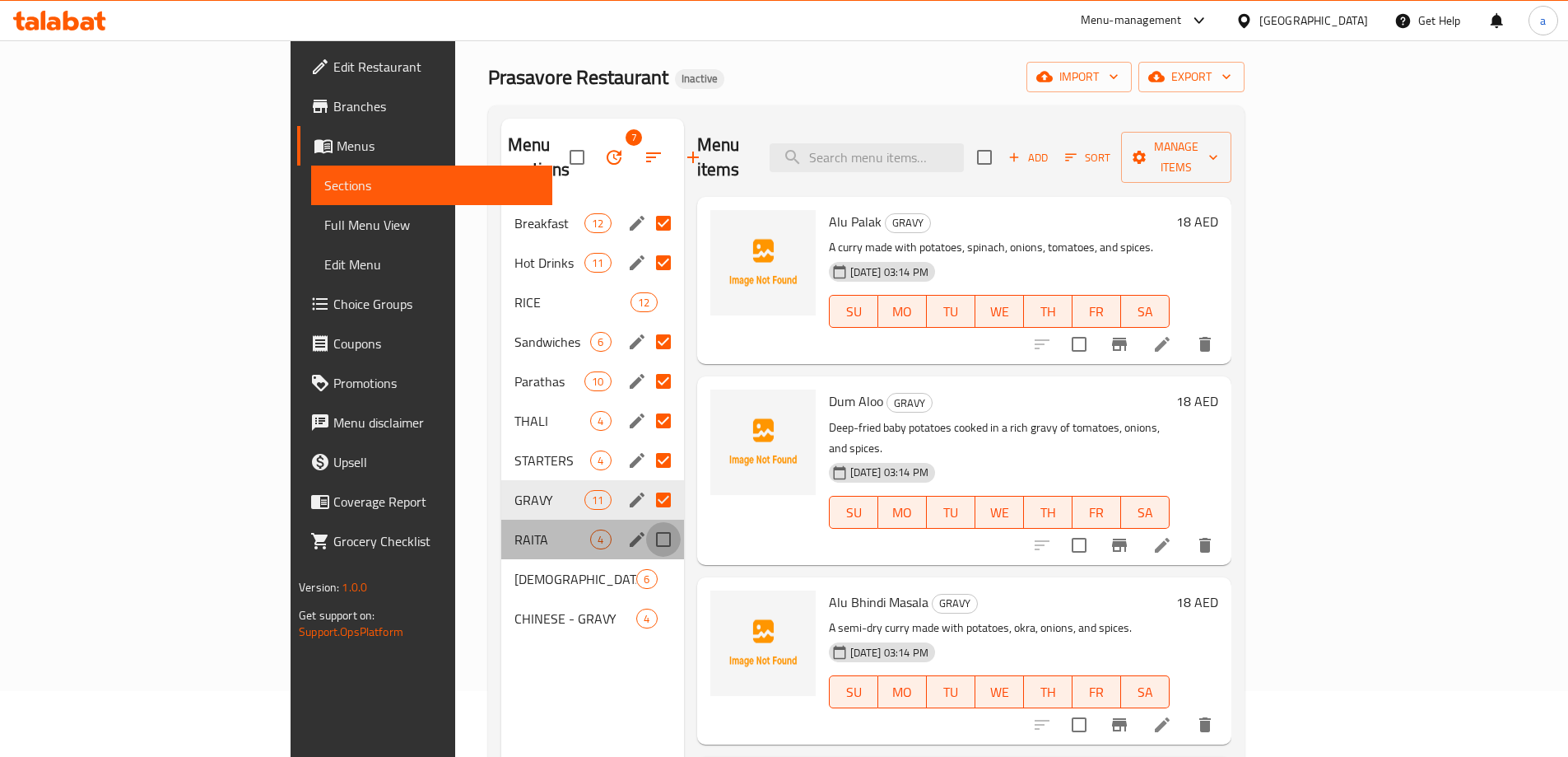
click at [646, 522] on input "Menu sections" at bounding box center [663, 539] width 34 height 34
checkbox input "true"
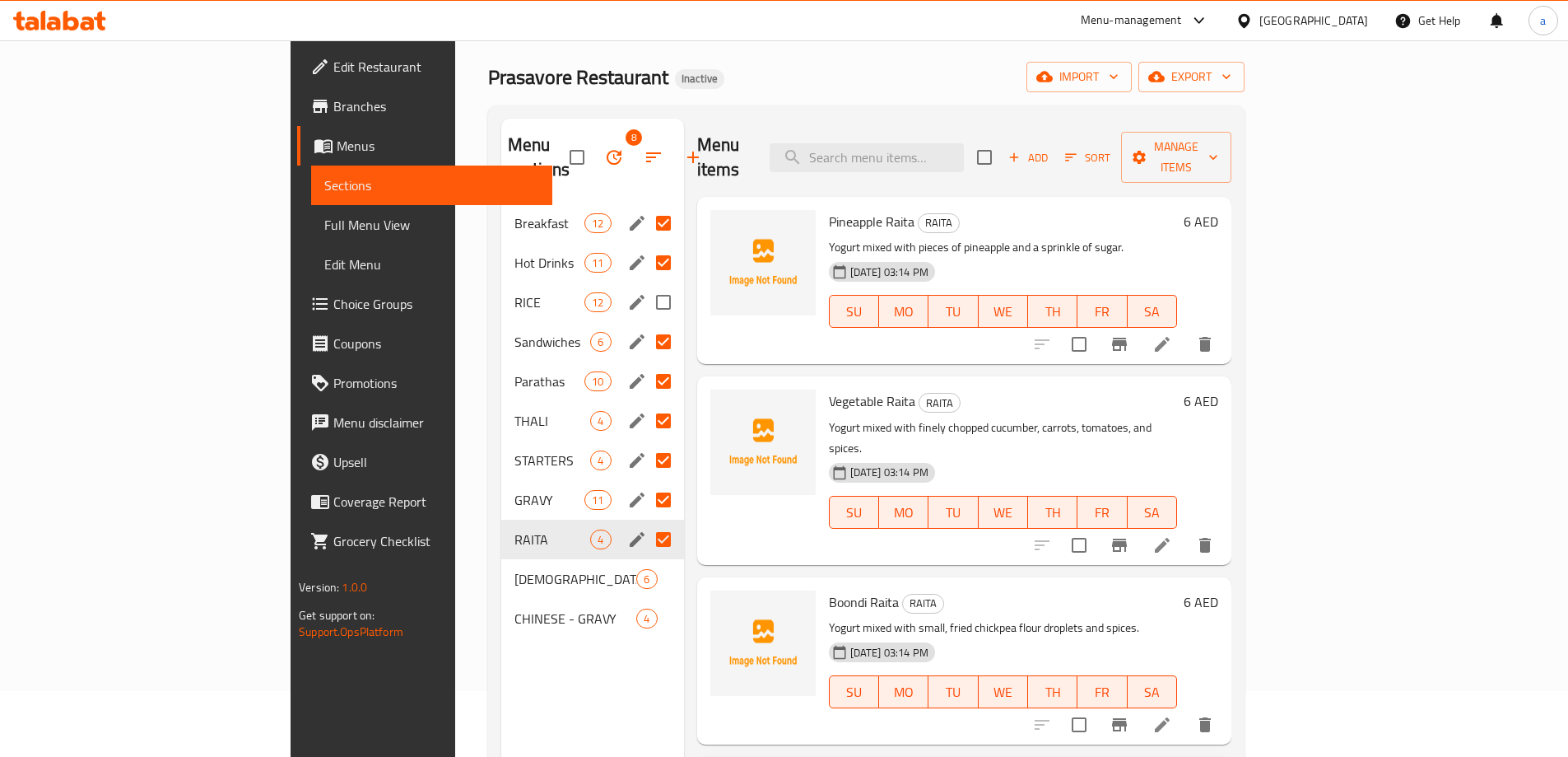
click at [646, 285] on input "Menu sections" at bounding box center [663, 301] width 34 height 34
checkbox input "true"
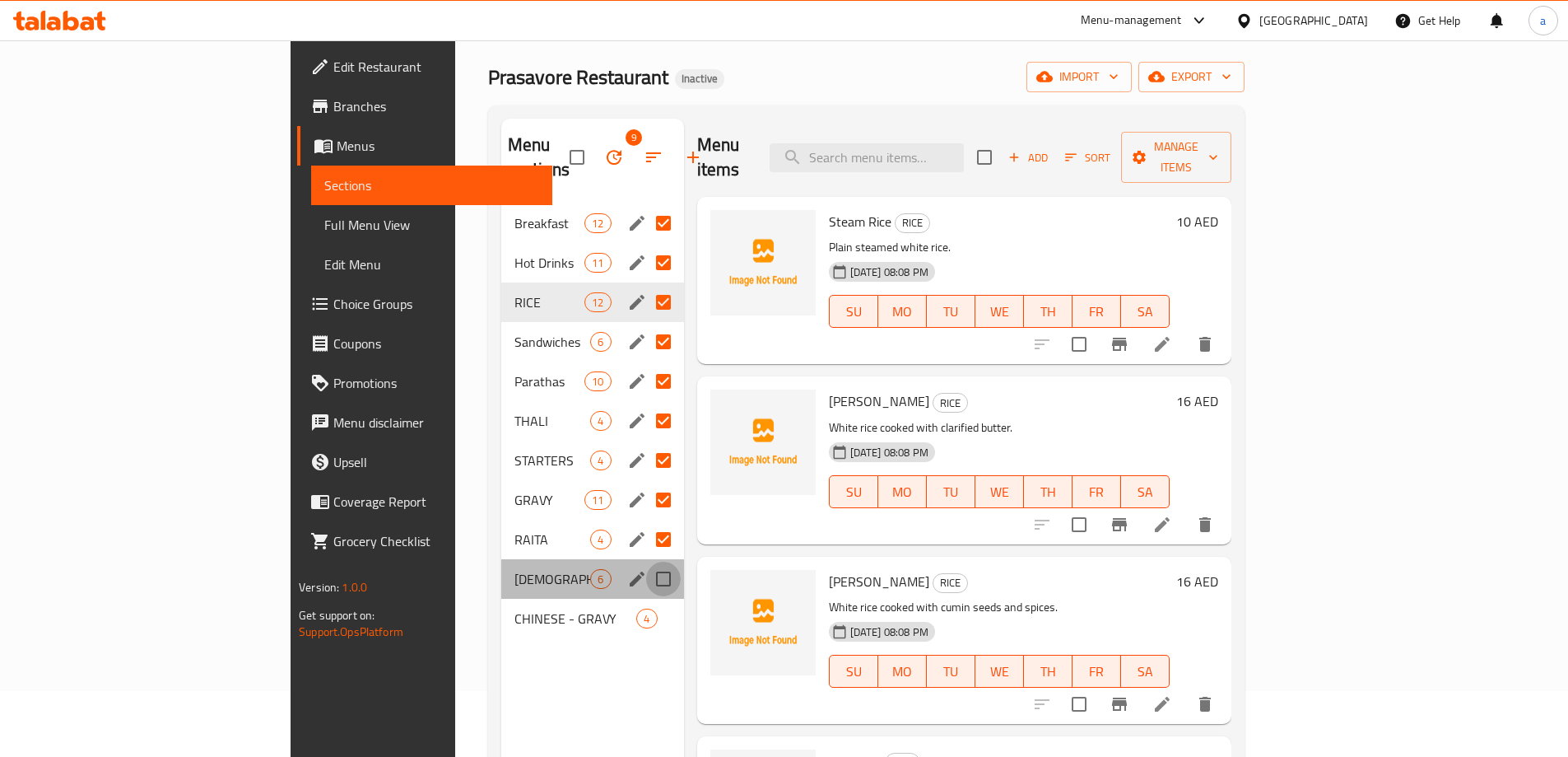
click at [646, 562] on input "Menu sections" at bounding box center [663, 578] width 34 height 34
checkbox input "true"
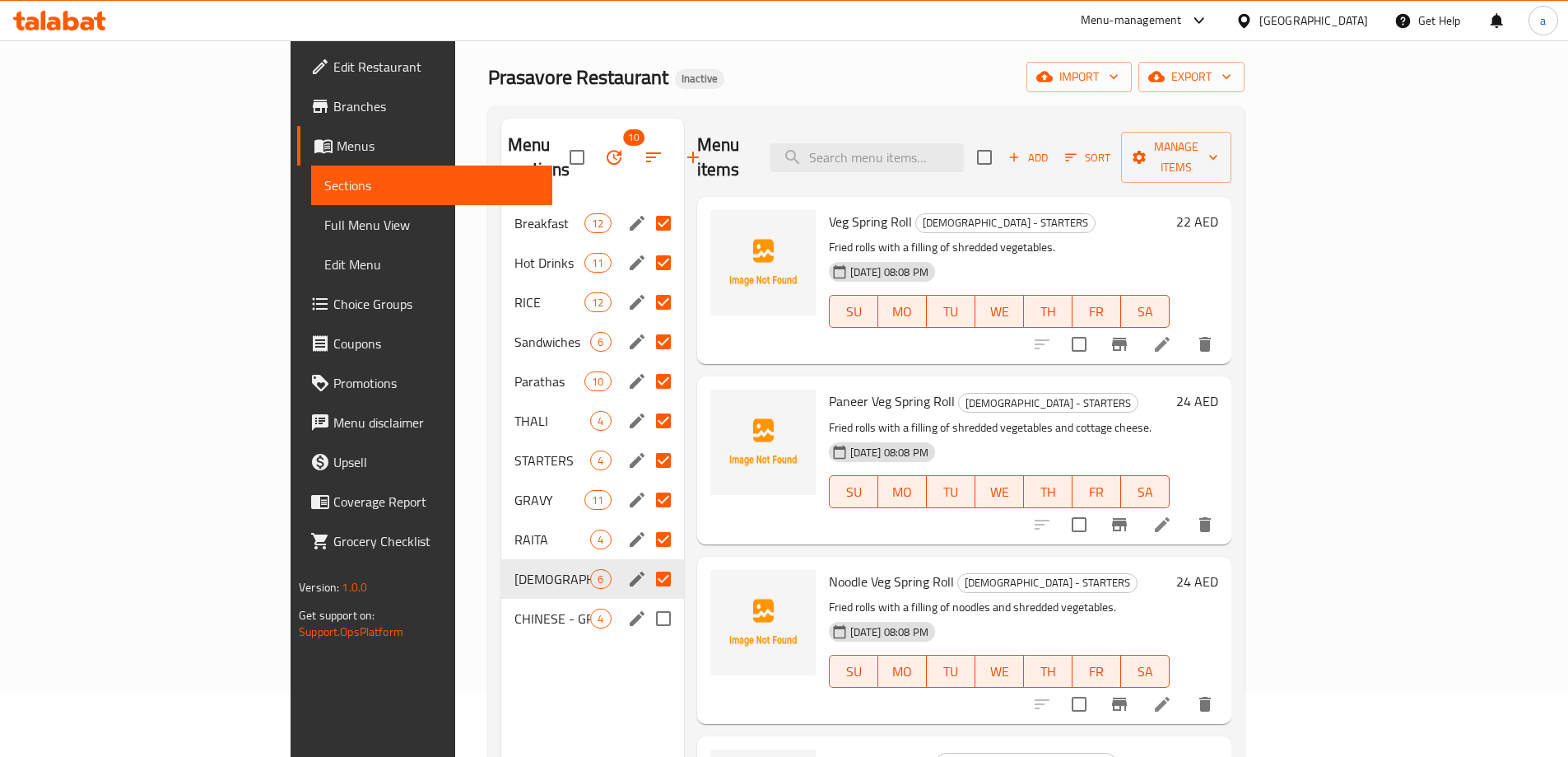
click at [646, 601] on input "Menu sections" at bounding box center [663, 618] width 34 height 34
checkbox input "true"
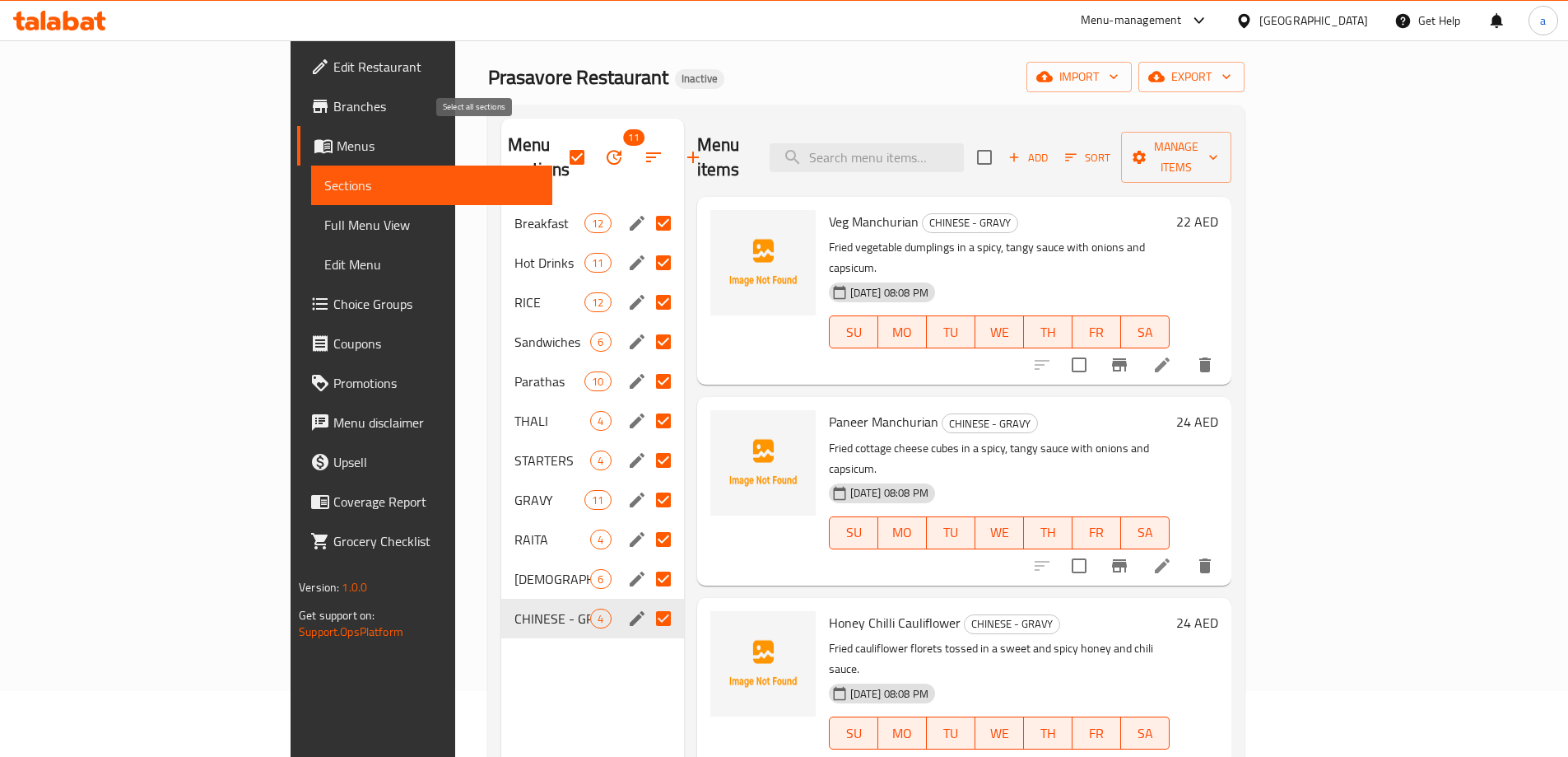
click at [560, 158] on input "checkbox" at bounding box center [576, 157] width 34 height 34
checkbox input "false"
